Goal: Navigation & Orientation: Find specific page/section

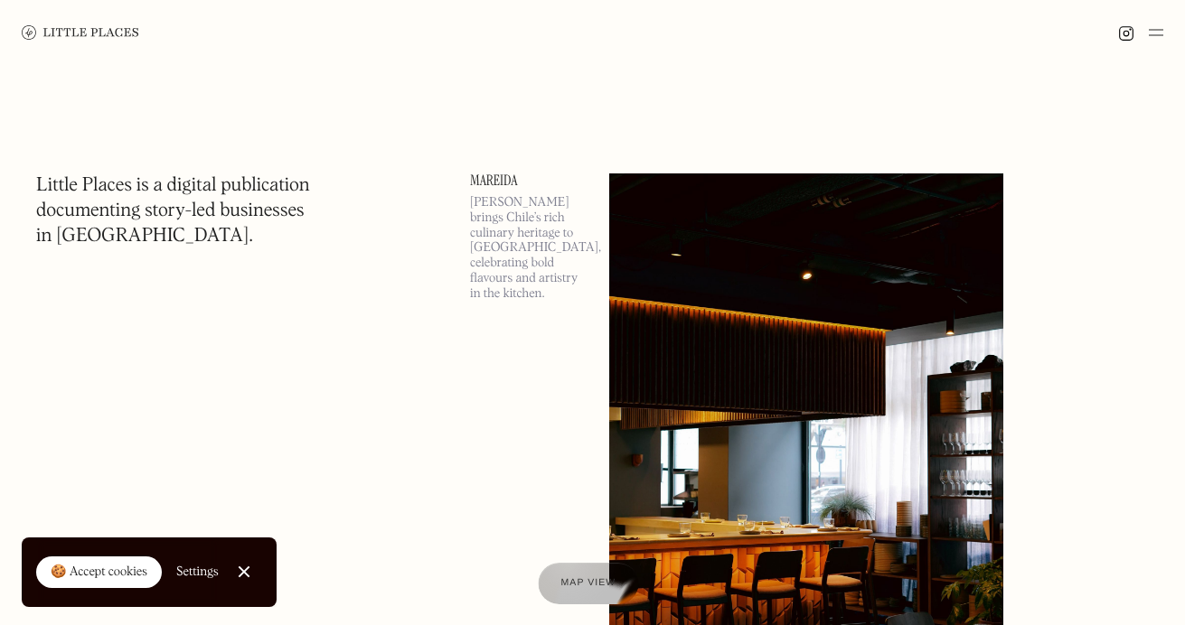
click at [579, 596] on div at bounding box center [588, 584] width 100 height 42
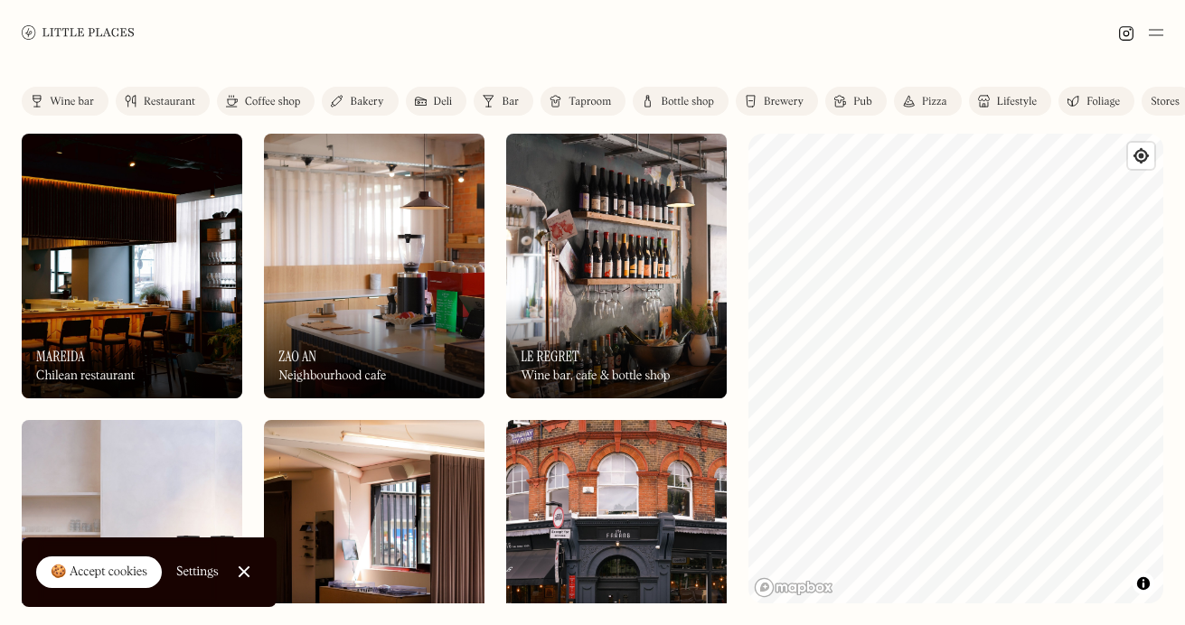
click at [1153, 31] on img at bounding box center [1156, 33] width 14 height 22
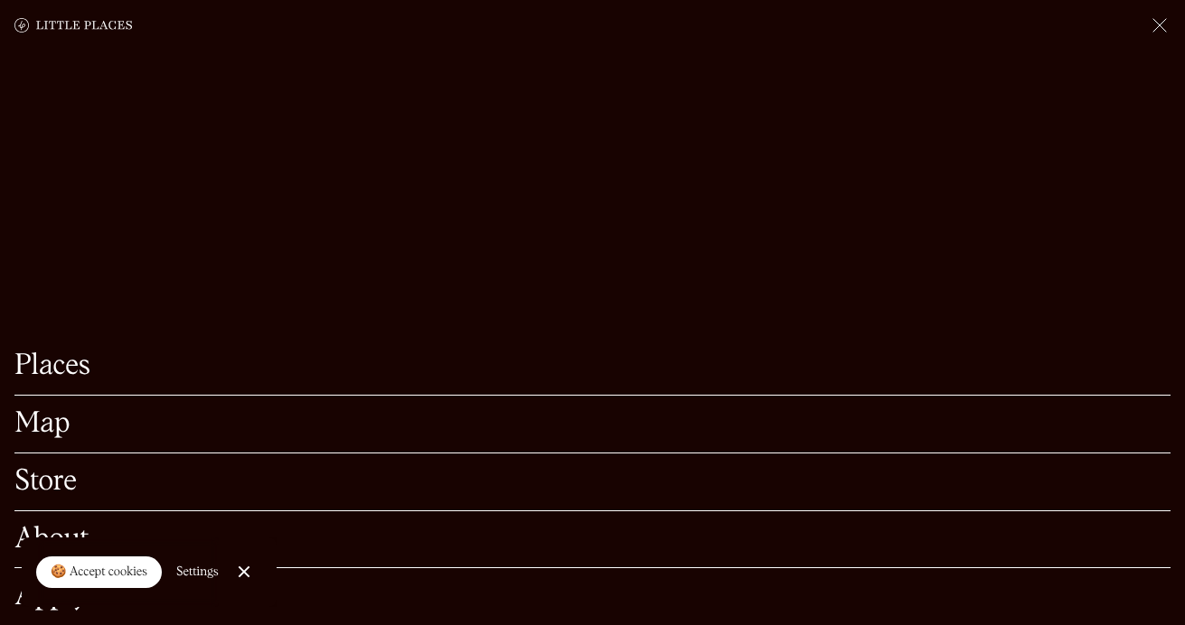
click at [52, 364] on link "Places" at bounding box center [592, 366] width 1156 height 28
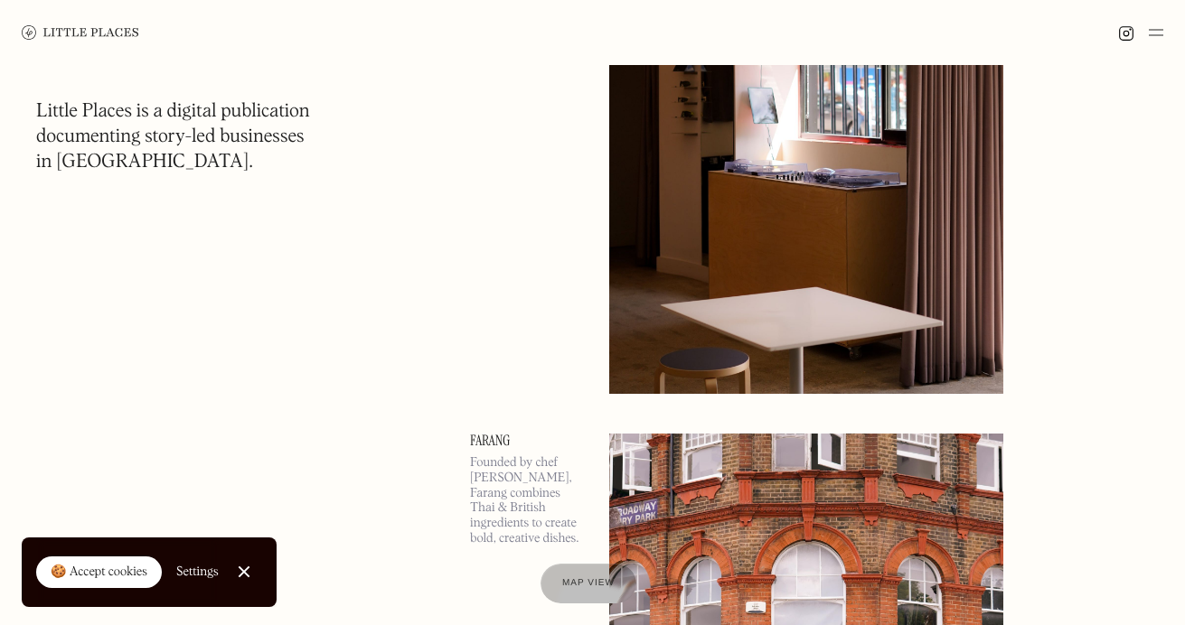
scroll to position [3170, 0]
